Goal: Task Accomplishment & Management: Use online tool/utility

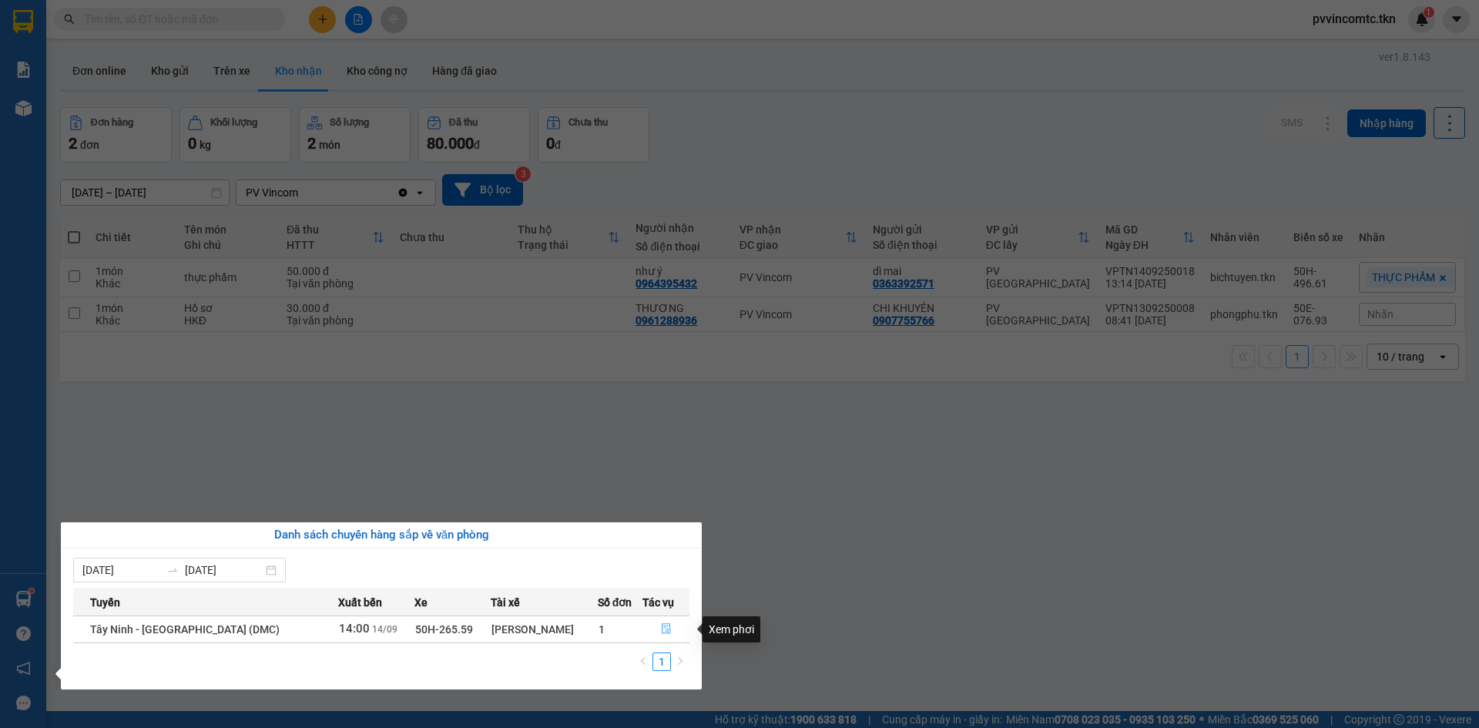
click at [661, 628] on icon "file-done" at bounding box center [666, 628] width 11 height 11
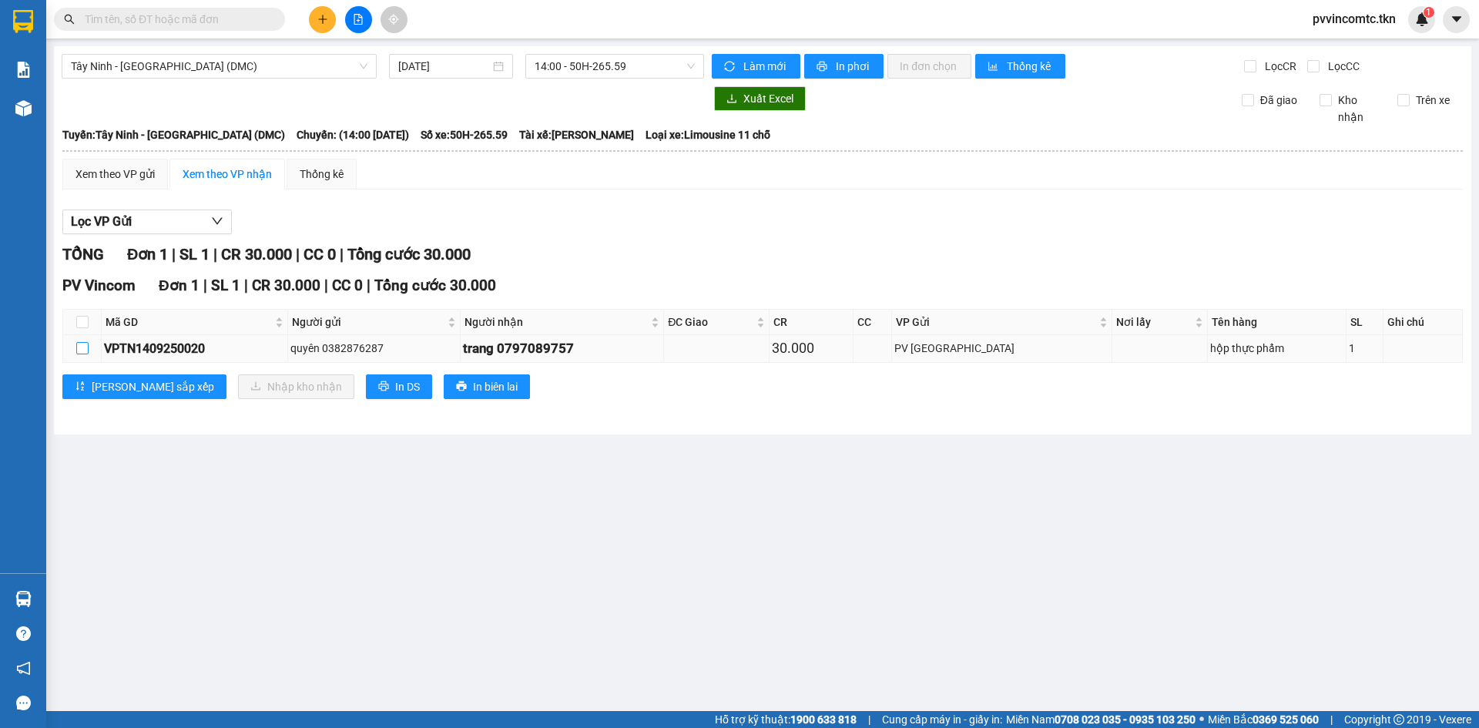
click at [87, 353] on input "checkbox" at bounding box center [82, 348] width 12 height 12
checkbox input "true"
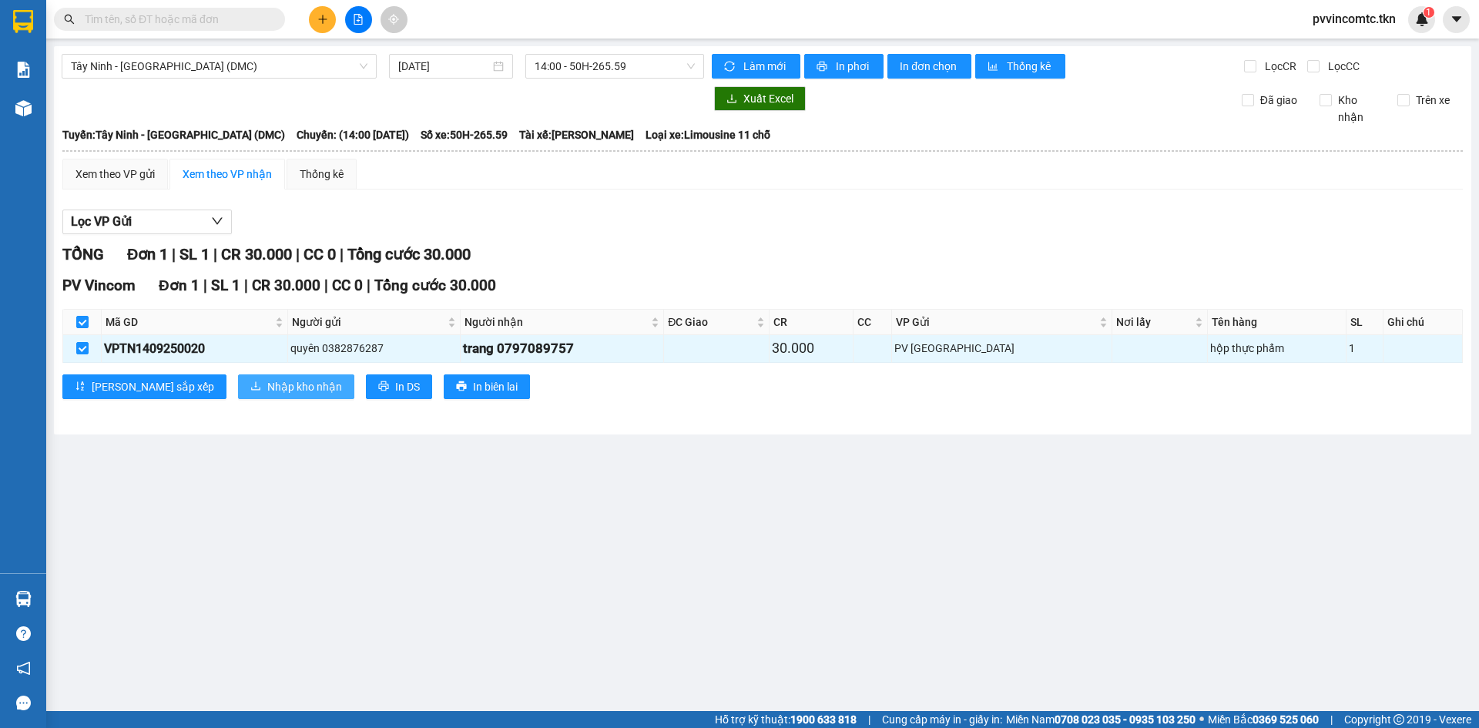
click at [267, 391] on span "Nhập kho nhận" at bounding box center [304, 386] width 75 height 17
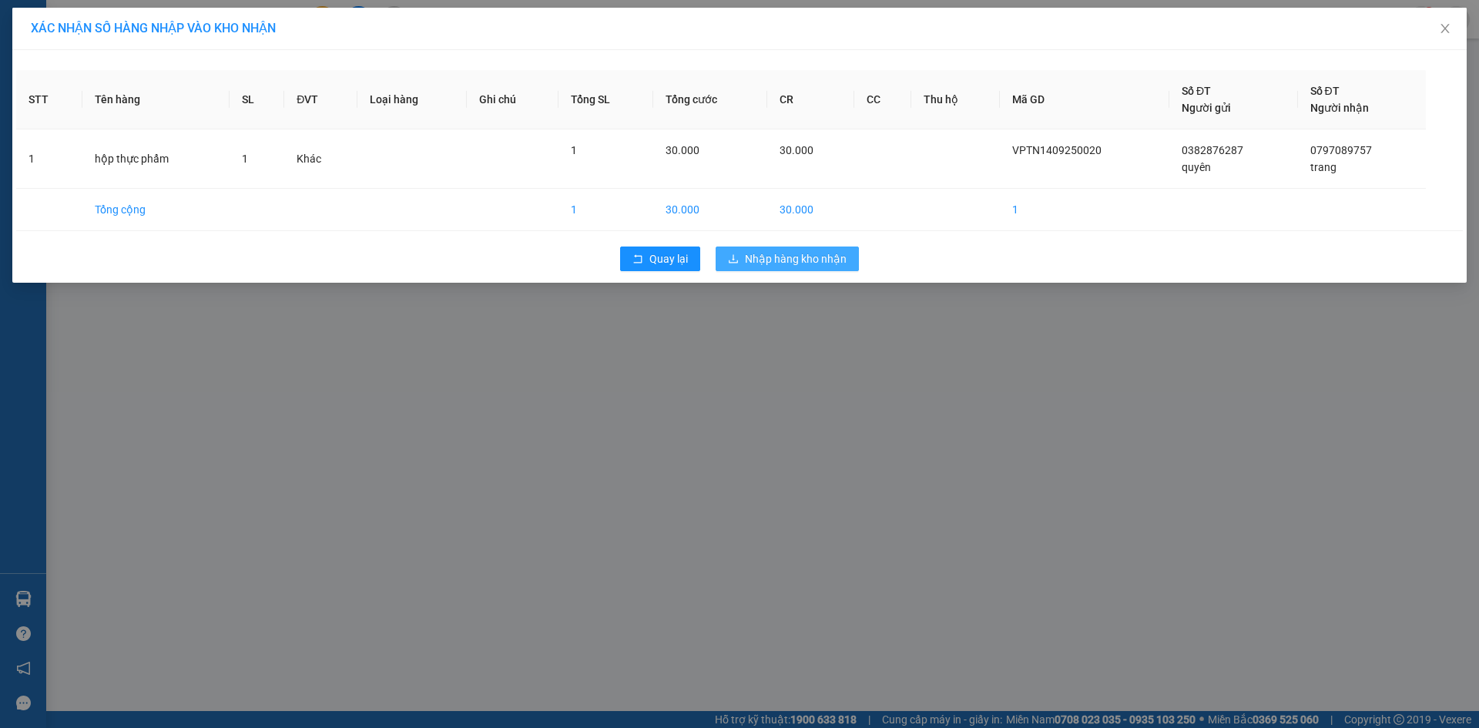
click at [778, 260] on span "Nhập hàng kho nhận" at bounding box center [796, 258] width 102 height 17
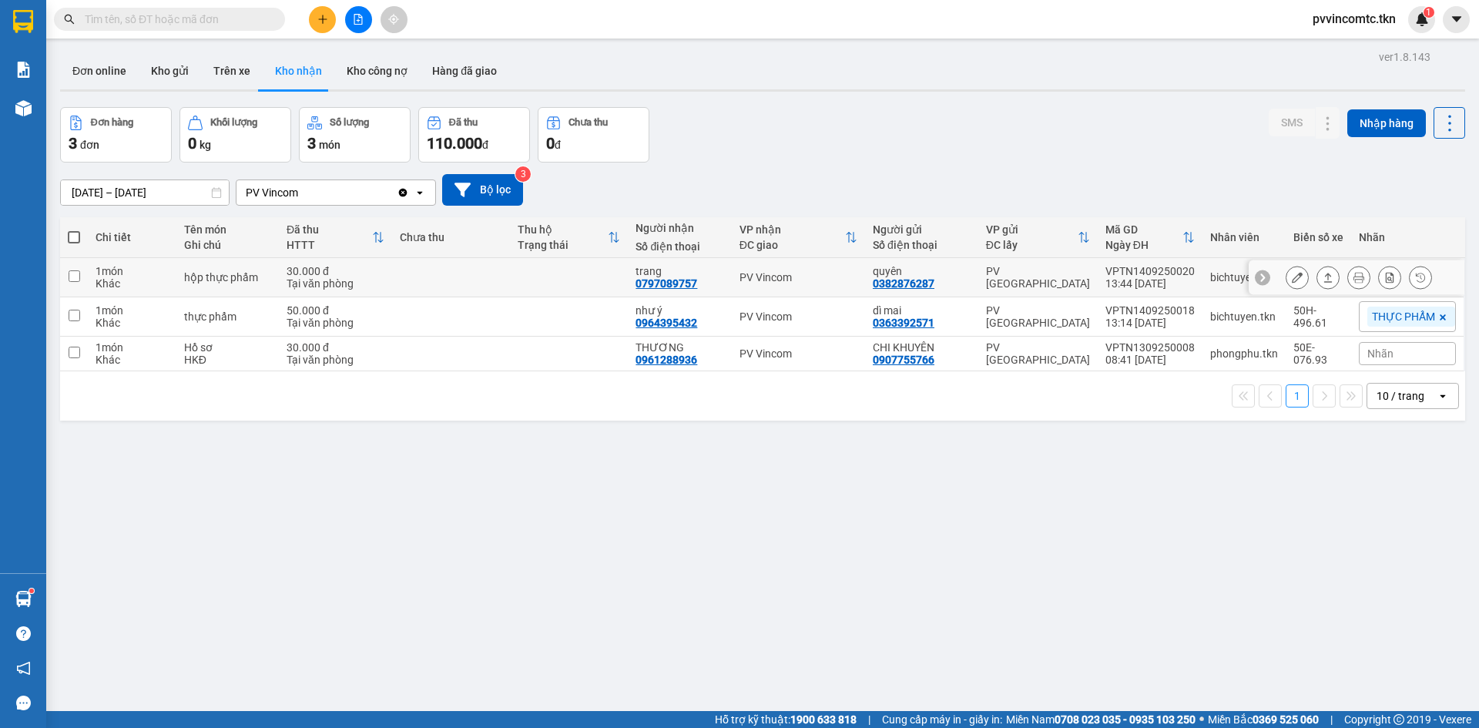
click at [74, 276] on input "checkbox" at bounding box center [75, 276] width 12 height 12
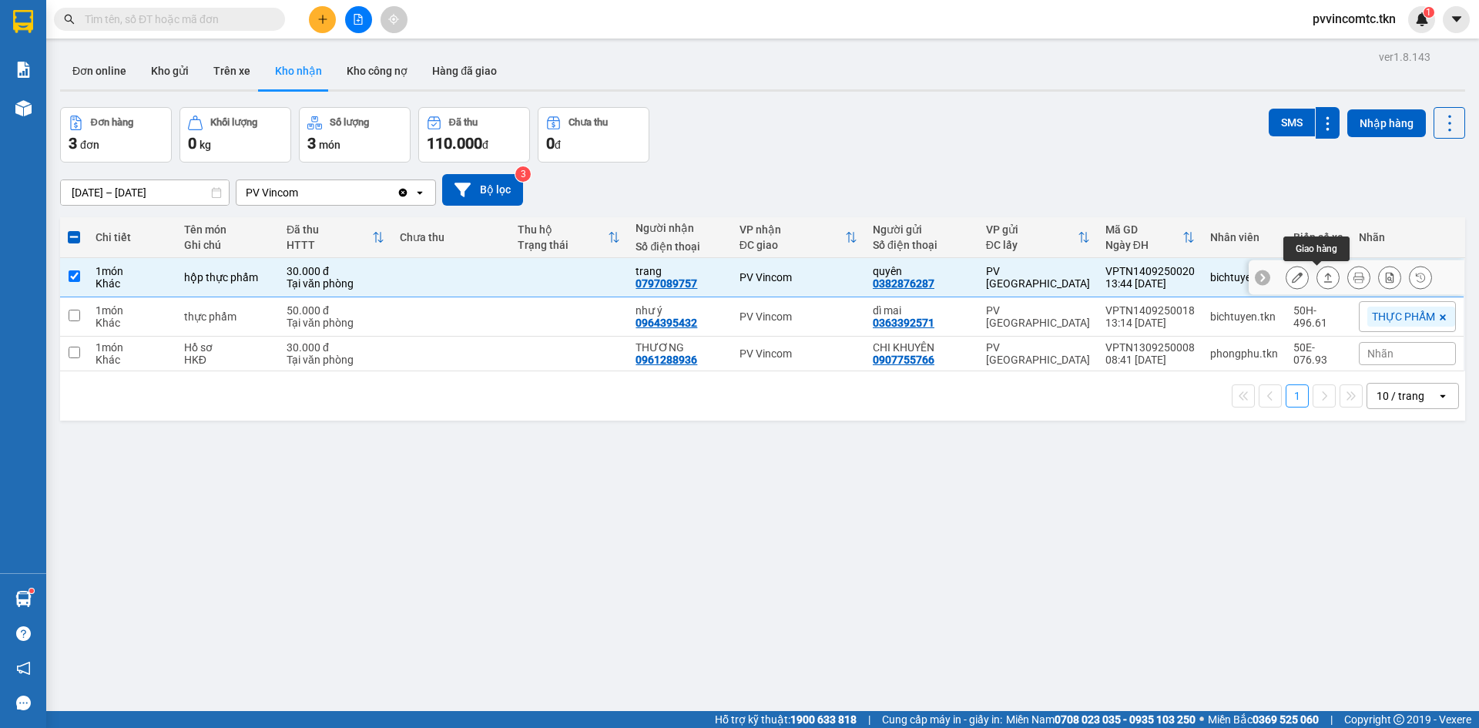
click at [1322, 279] on icon at bounding box center [1327, 277] width 11 height 11
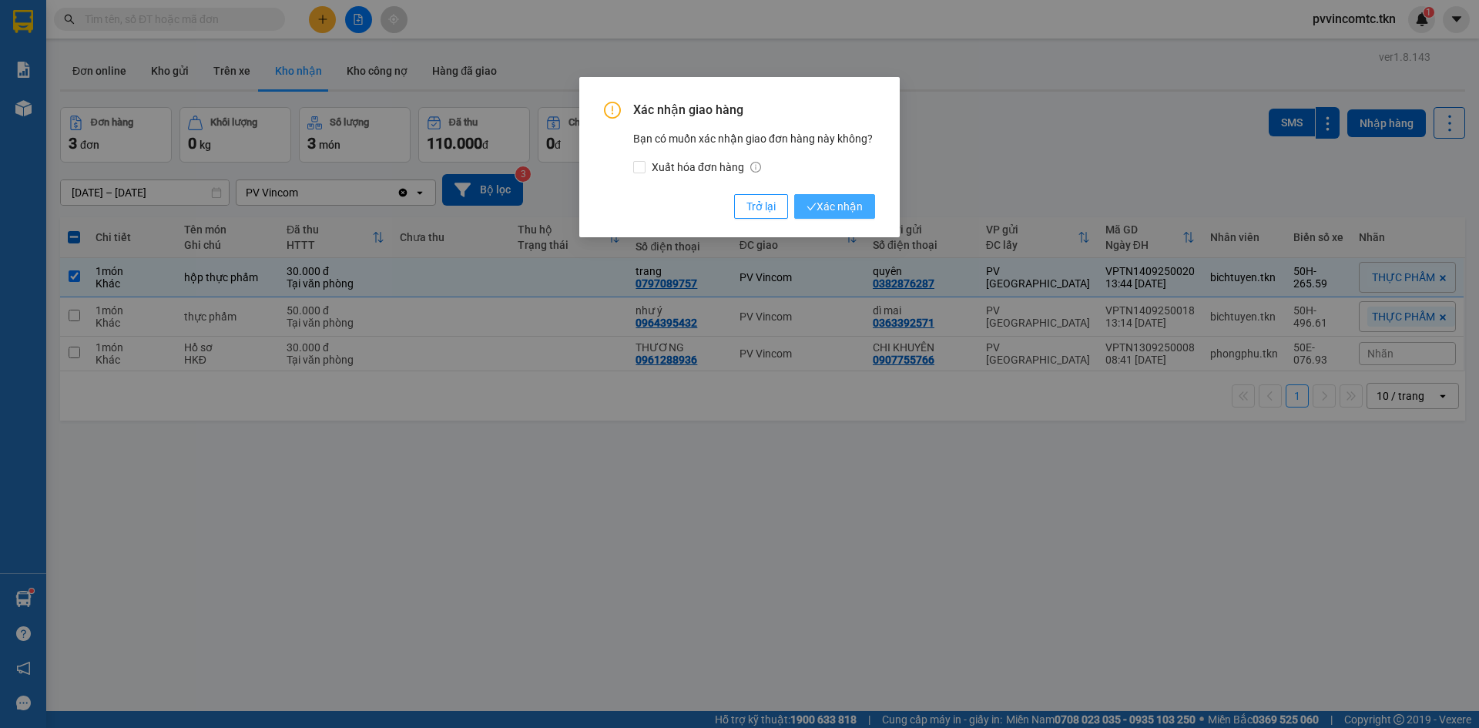
click at [838, 206] on span "Xác nhận" at bounding box center [834, 206] width 56 height 17
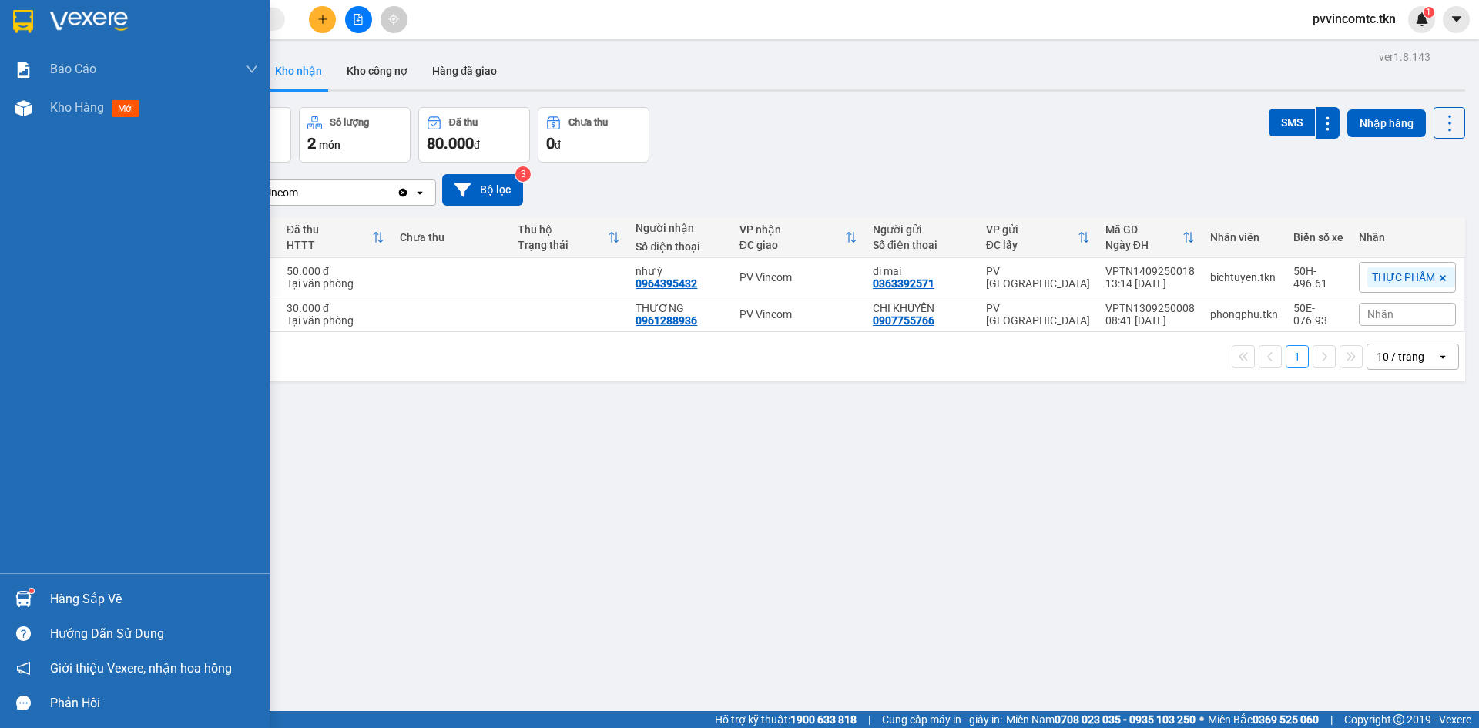
click at [113, 602] on div "Hàng sắp về" at bounding box center [154, 599] width 208 height 23
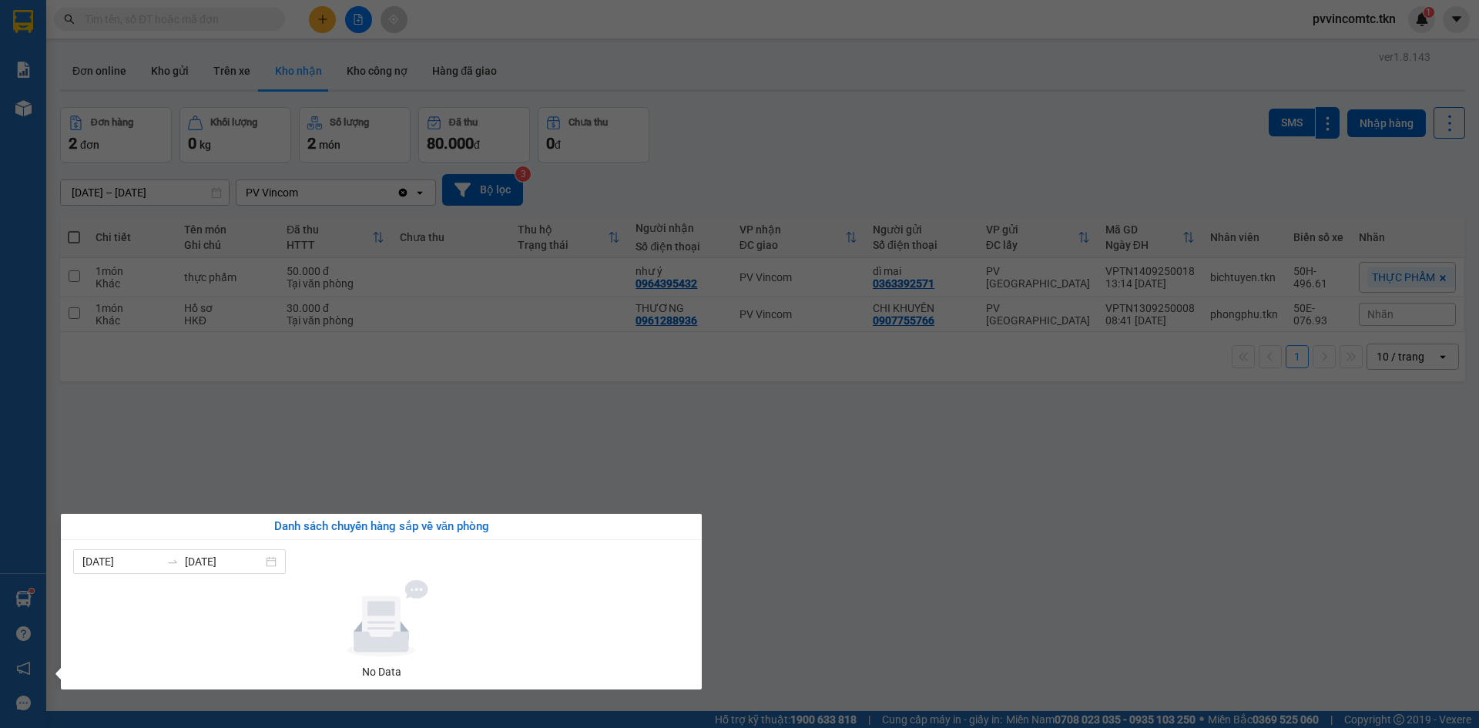
click at [482, 474] on section "Kết quả tìm kiếm ( 0 ) Bộ lọc No Data pvvincomtc.tkn 1 Báo cáo Mẫu 1: Báo cáo d…" at bounding box center [739, 364] width 1479 height 728
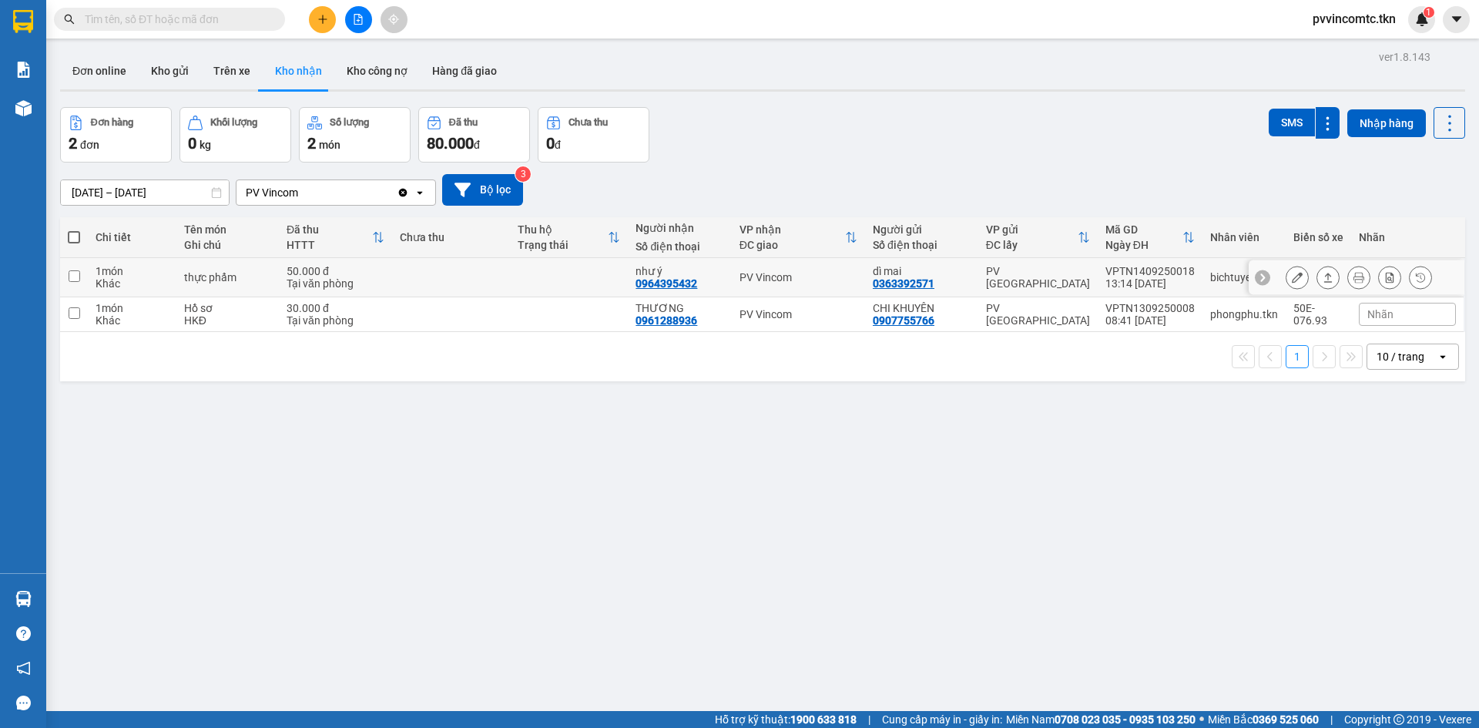
click at [74, 275] on input "checkbox" at bounding box center [75, 276] width 12 height 12
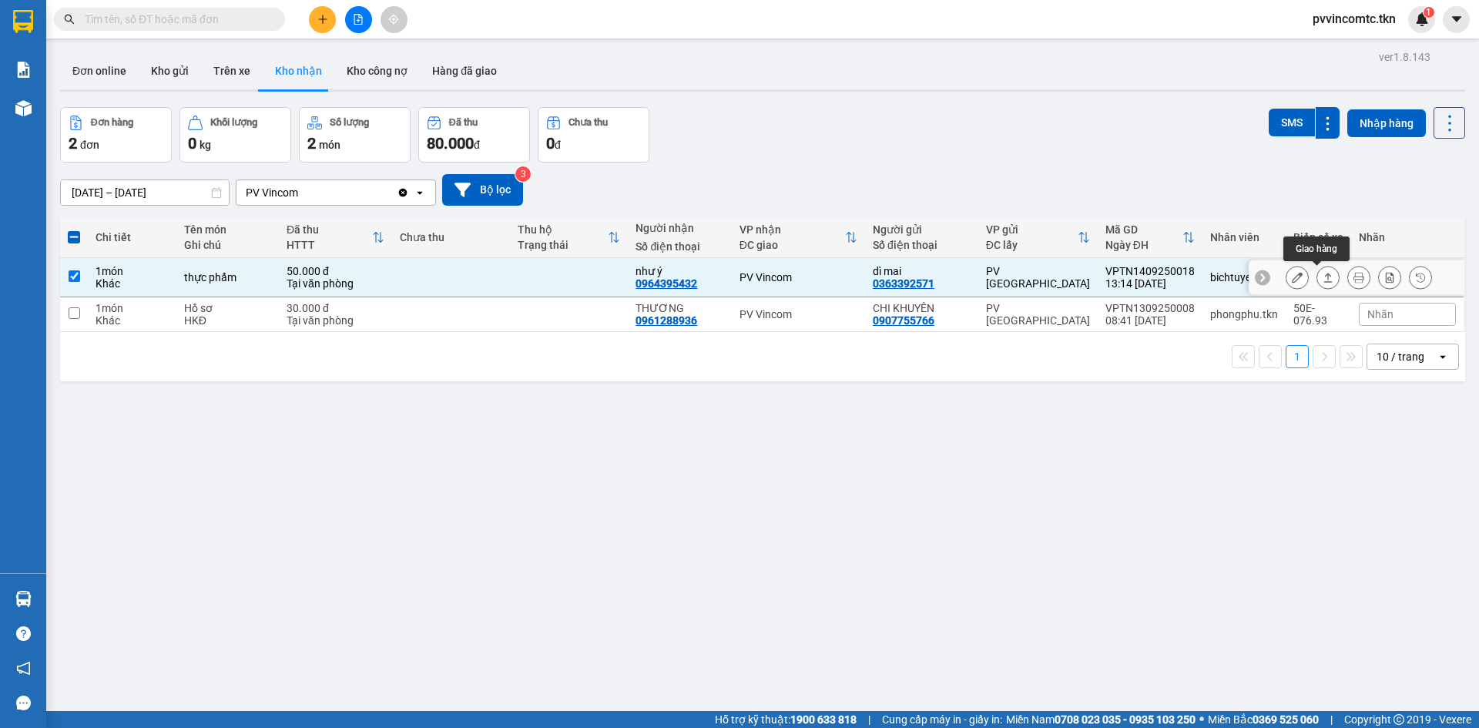
click at [1322, 280] on icon at bounding box center [1327, 277] width 11 height 11
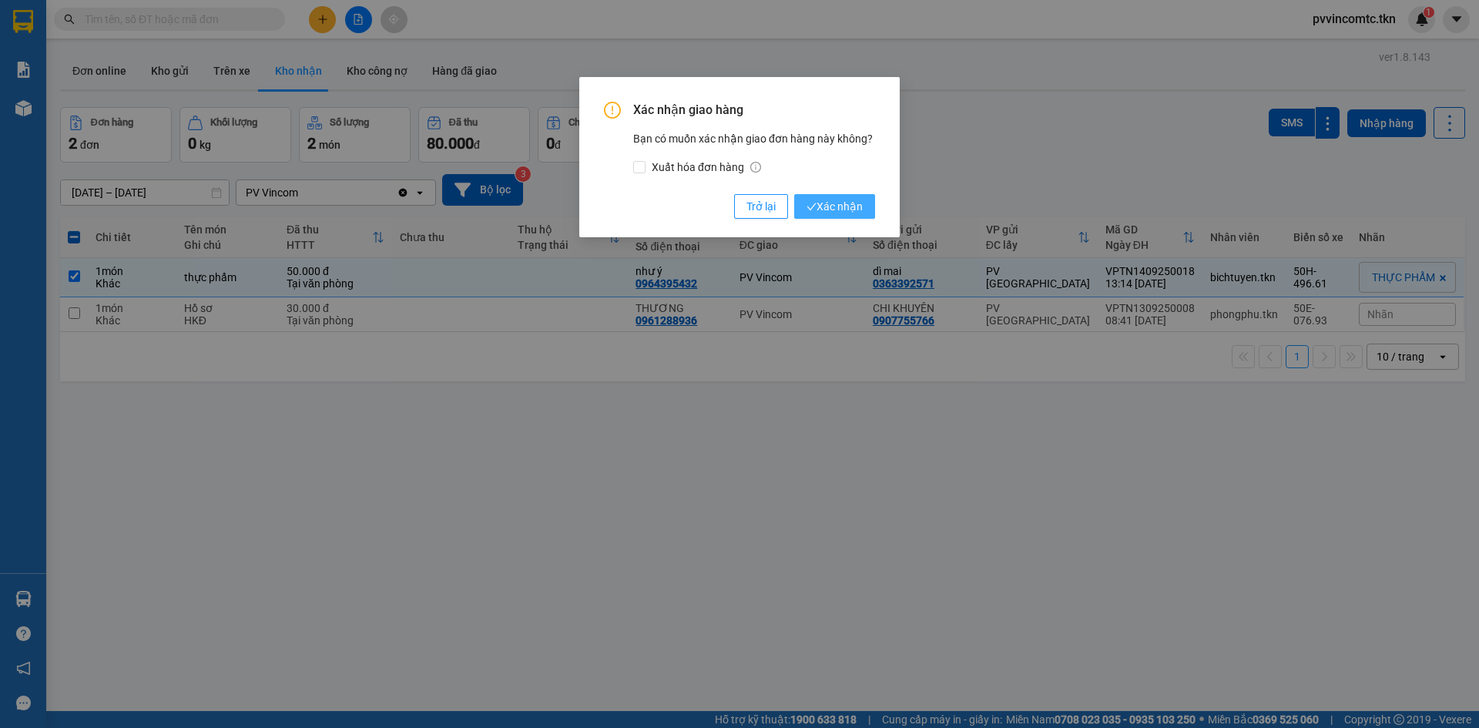
click at [843, 207] on span "Xác nhận" at bounding box center [834, 206] width 56 height 17
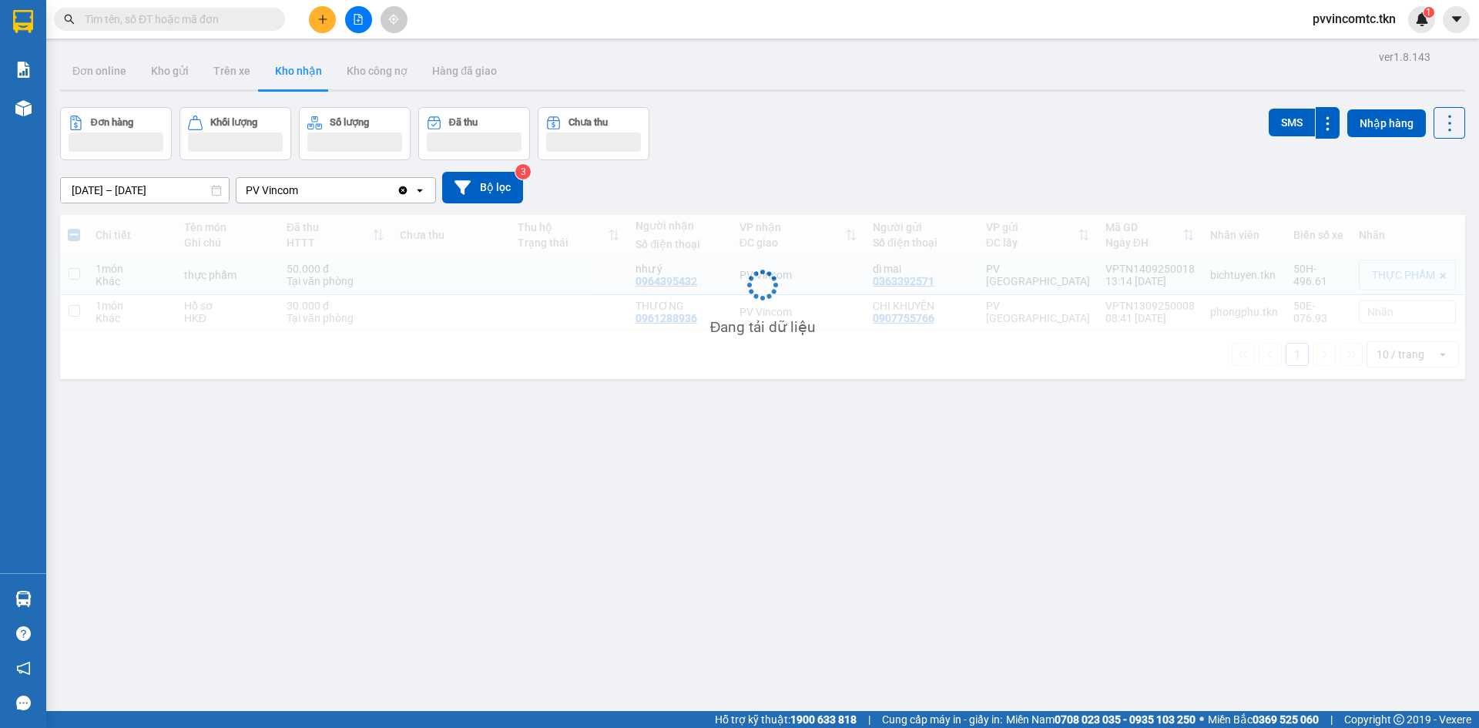
checkbox input "false"
